Goal: Complete application form

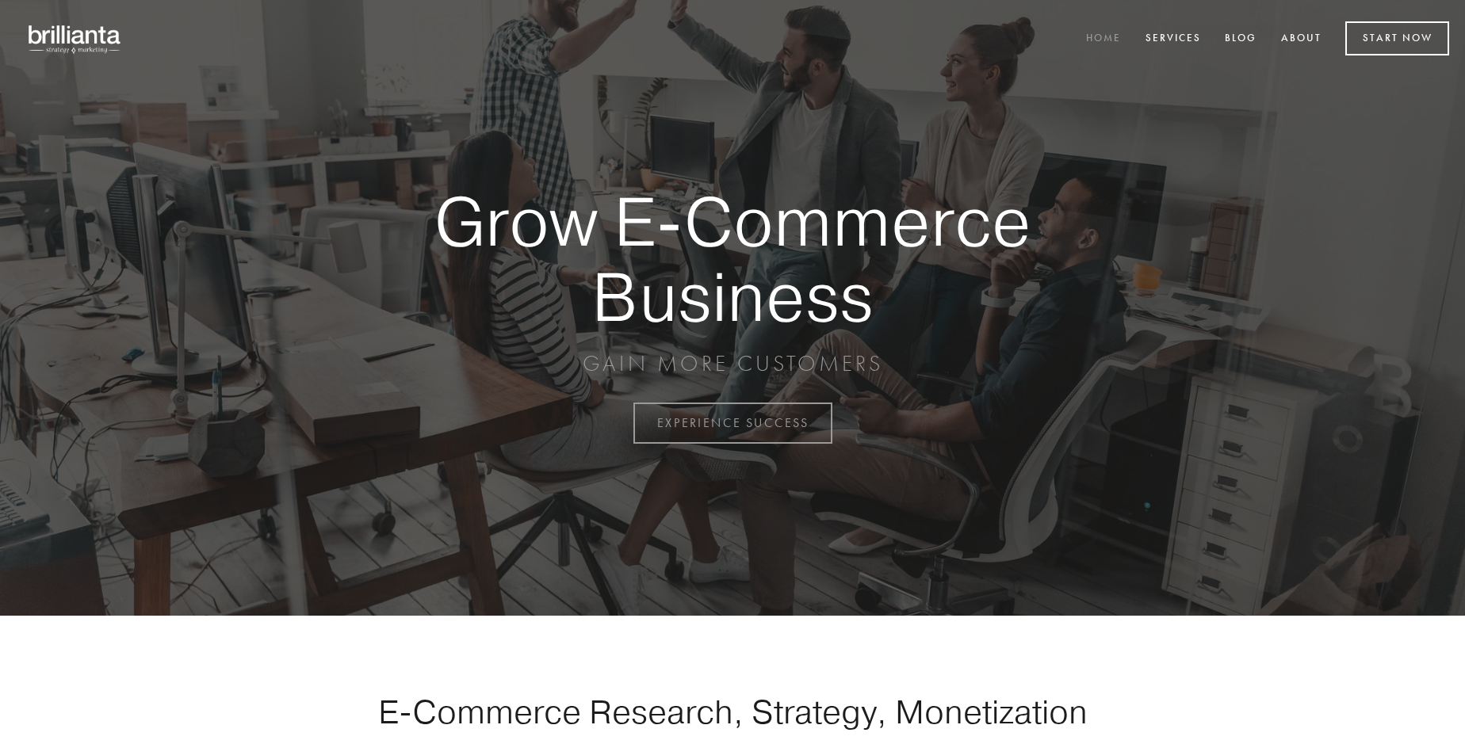
scroll to position [4154, 0]
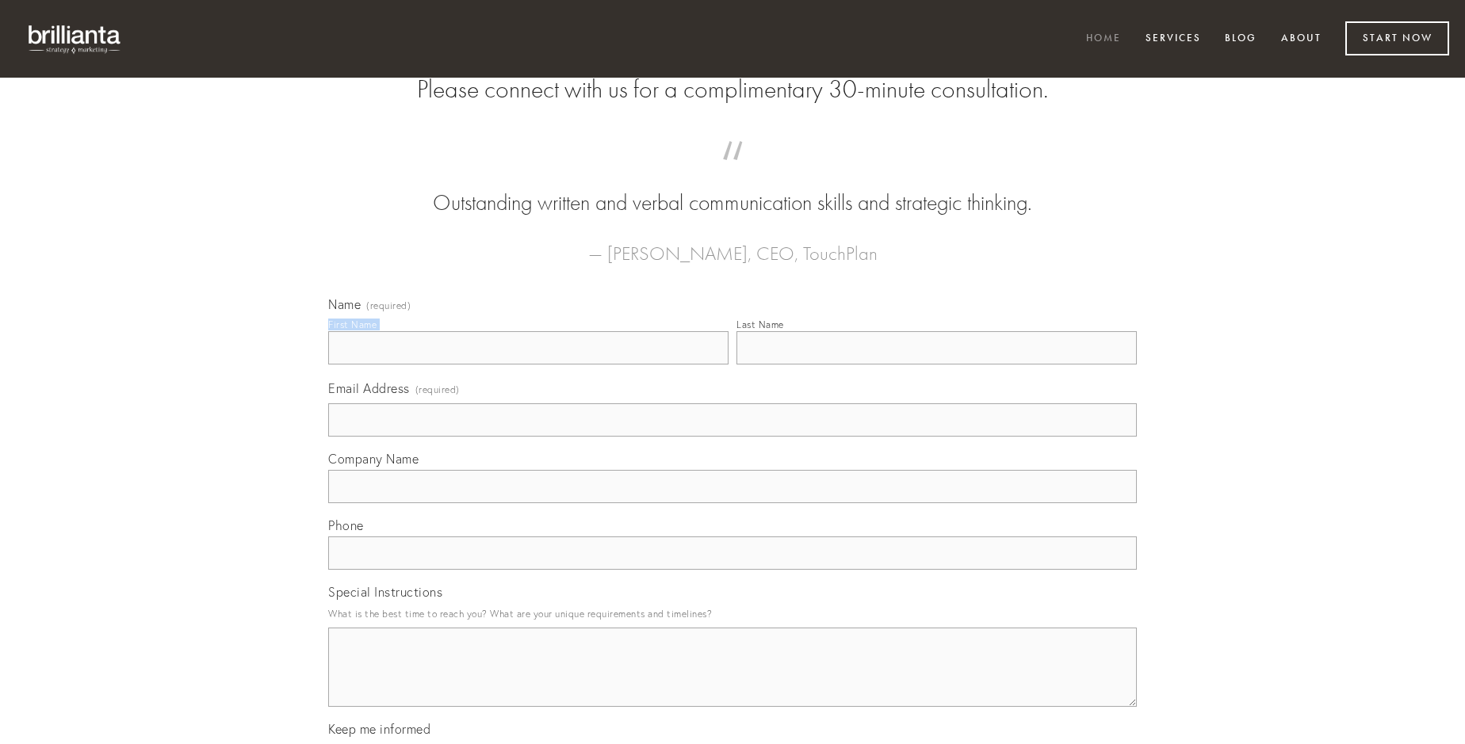
type input "[PERSON_NAME]"
click at [936, 365] on input "Last Name" at bounding box center [936, 347] width 400 height 33
type input "[PERSON_NAME]"
click at [732, 437] on input "Email Address (required)" at bounding box center [732, 419] width 808 height 33
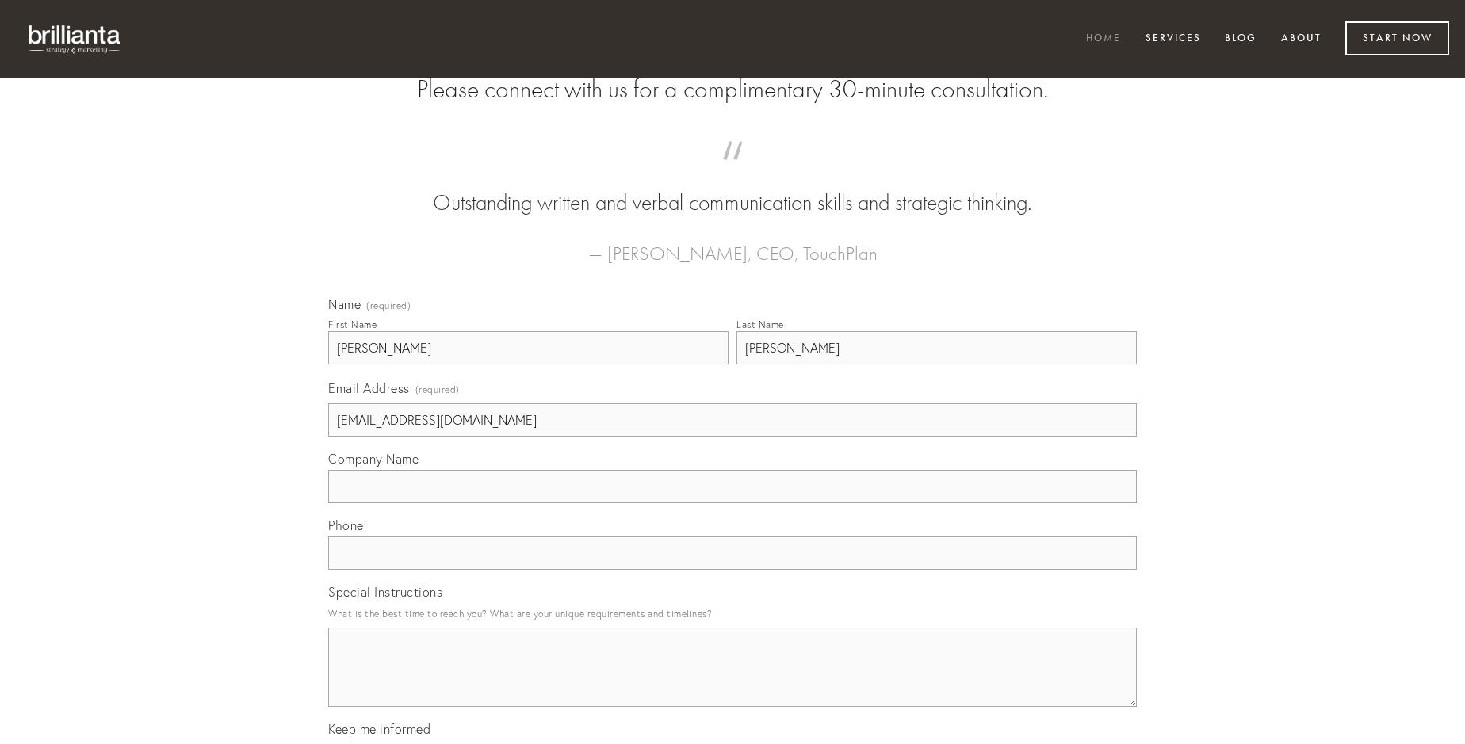
type input "[EMAIL_ADDRESS][DOMAIN_NAME]"
click at [732, 503] on input "Company Name" at bounding box center [732, 486] width 808 height 33
type input "comis"
click at [732, 570] on input "text" at bounding box center [732, 553] width 808 height 33
click at [732, 682] on textarea "Special Instructions" at bounding box center [732, 667] width 808 height 79
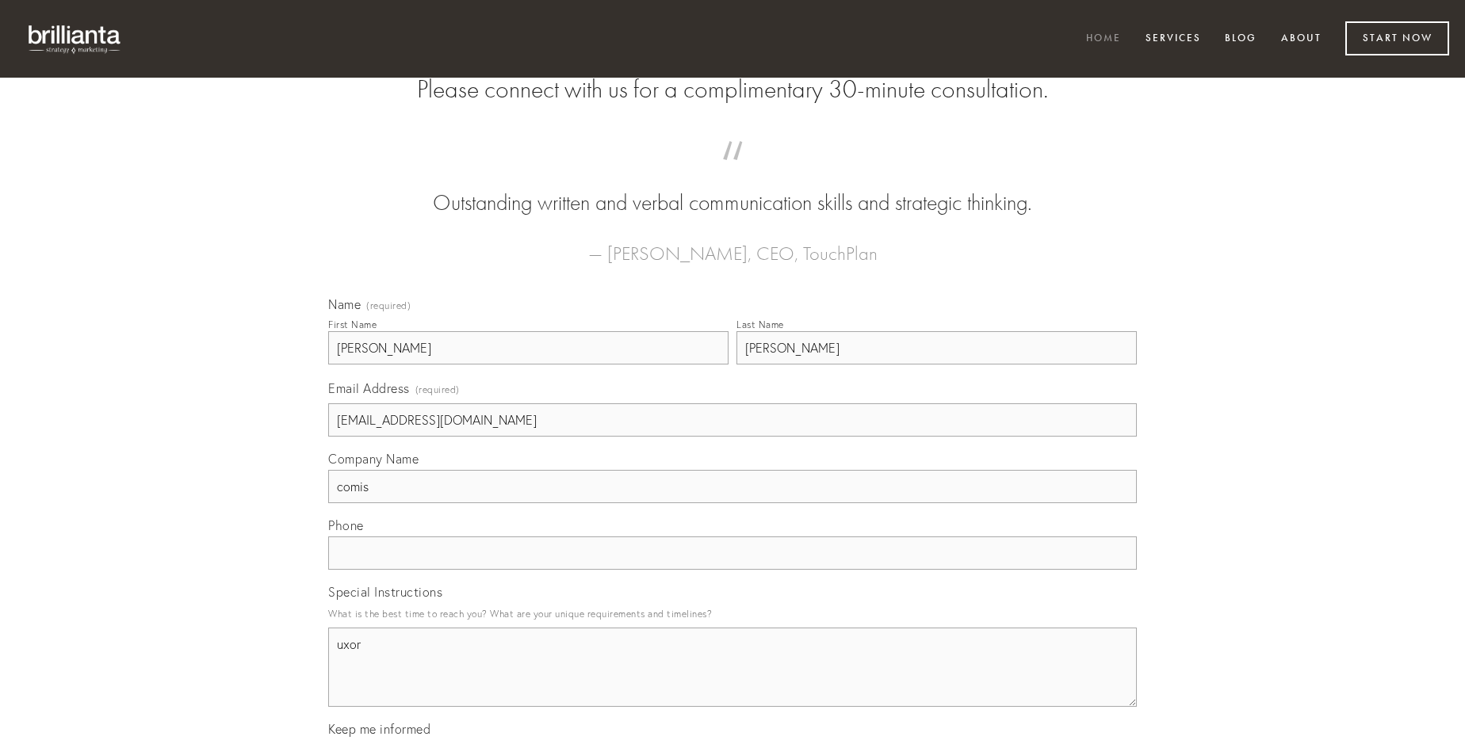
type textarea "uxor"
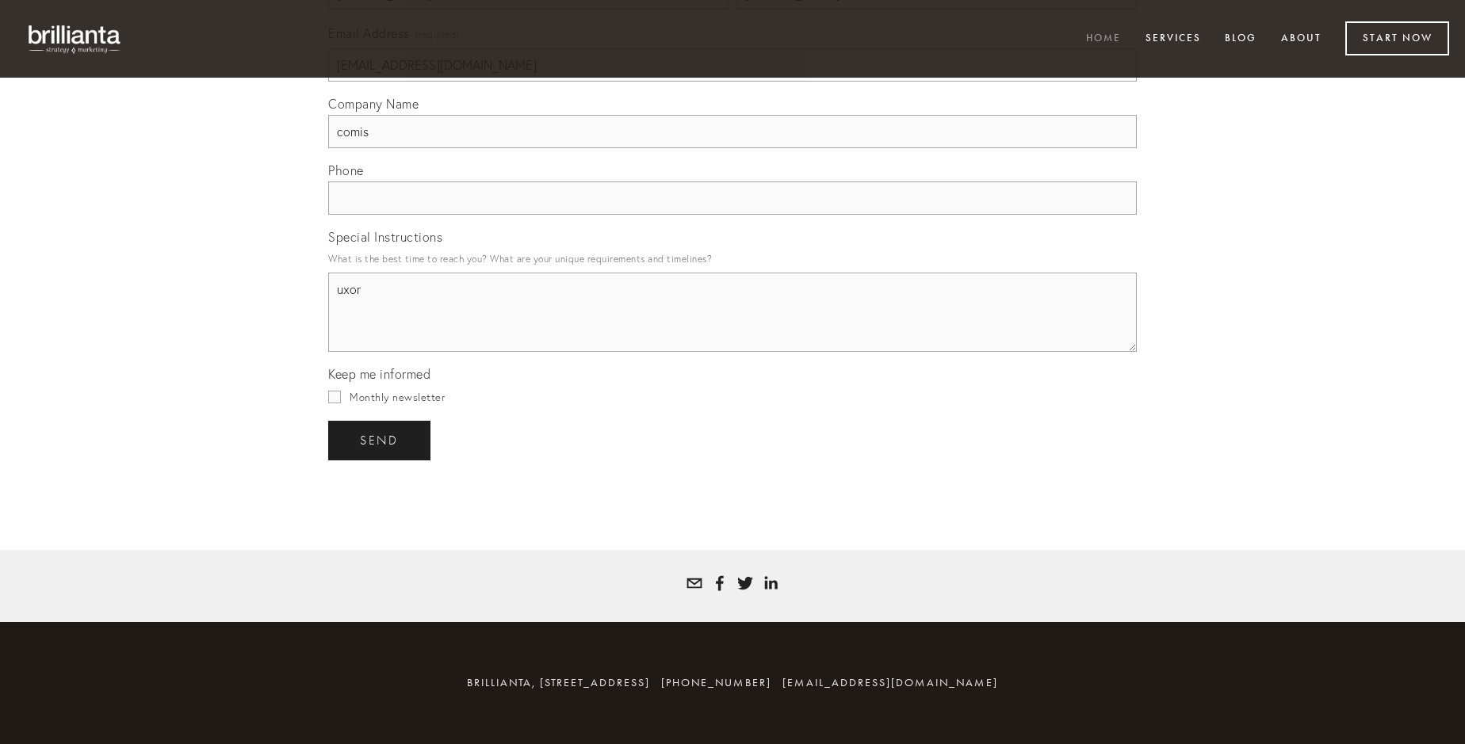
click at [380, 440] on span "send" at bounding box center [379, 441] width 39 height 14
